Goal: Task Accomplishment & Management: Use online tool/utility

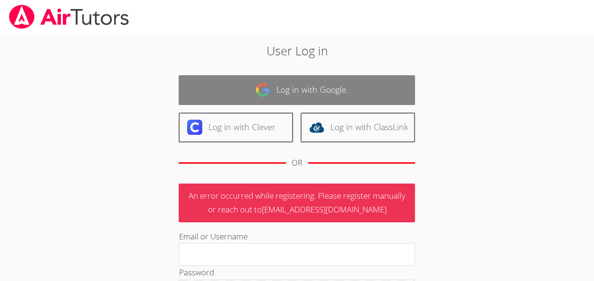
click at [300, 98] on link "Log in with Google" at bounding box center [297, 90] width 236 height 30
click at [317, 94] on link "Log in with Google" at bounding box center [297, 90] width 236 height 30
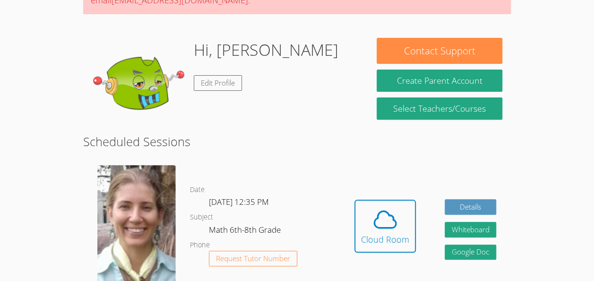
scroll to position [117, 0]
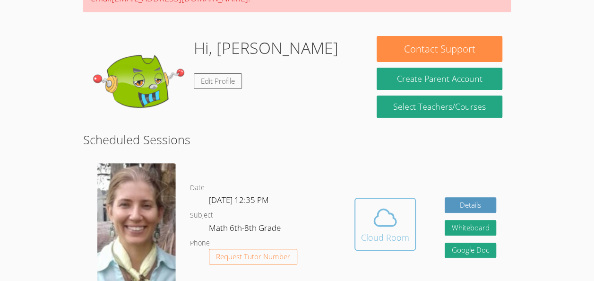
click at [382, 209] on icon at bounding box center [386, 217] width 22 height 17
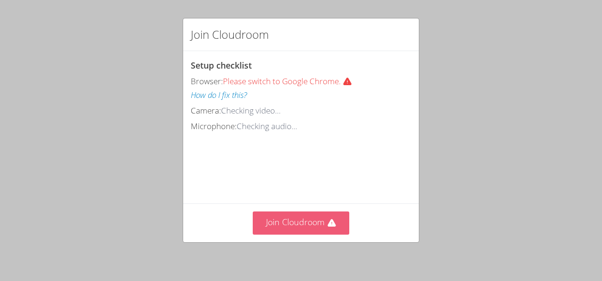
click at [297, 223] on button "Join Cloudroom" at bounding box center [301, 222] width 97 height 23
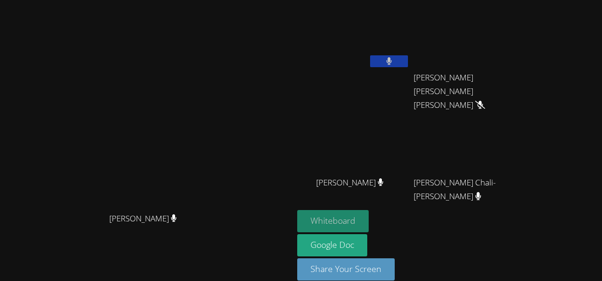
click at [368, 212] on button "Whiteboard" at bounding box center [332, 221] width 71 height 22
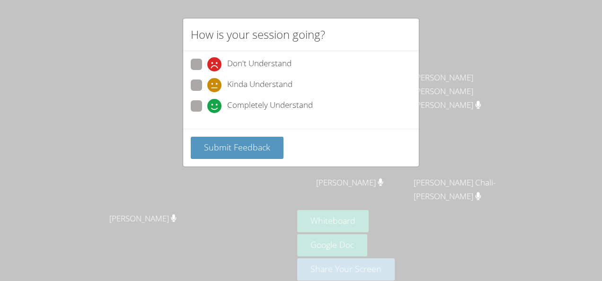
click at [207, 113] on span at bounding box center [207, 113] width 0 height 0
click at [207, 103] on input "Completely Understand" at bounding box center [211, 104] width 8 height 8
radio input "true"
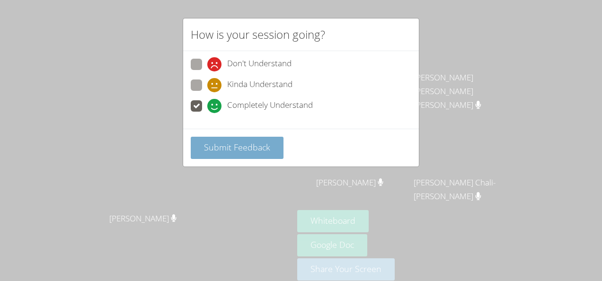
click at [237, 152] on button "Submit Feedback" at bounding box center [237, 148] width 93 height 22
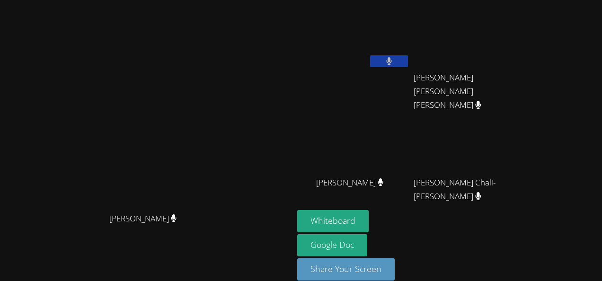
click at [408, 63] on button at bounding box center [389, 61] width 38 height 12
click at [393, 63] on icon at bounding box center [389, 61] width 10 height 8
